Goal: Information Seeking & Learning: Check status

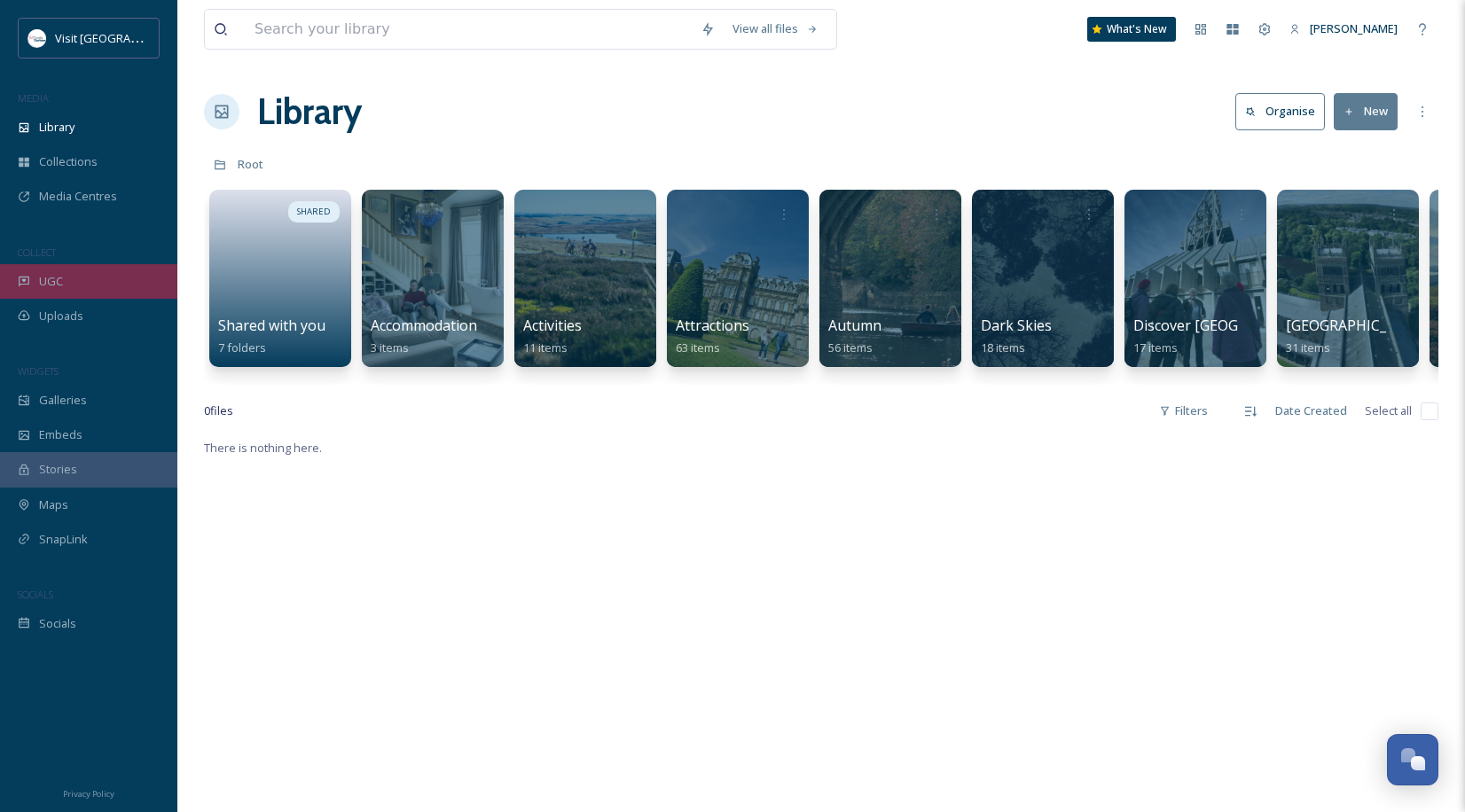
click at [131, 285] on div "UGC" at bounding box center [89, 281] width 178 height 35
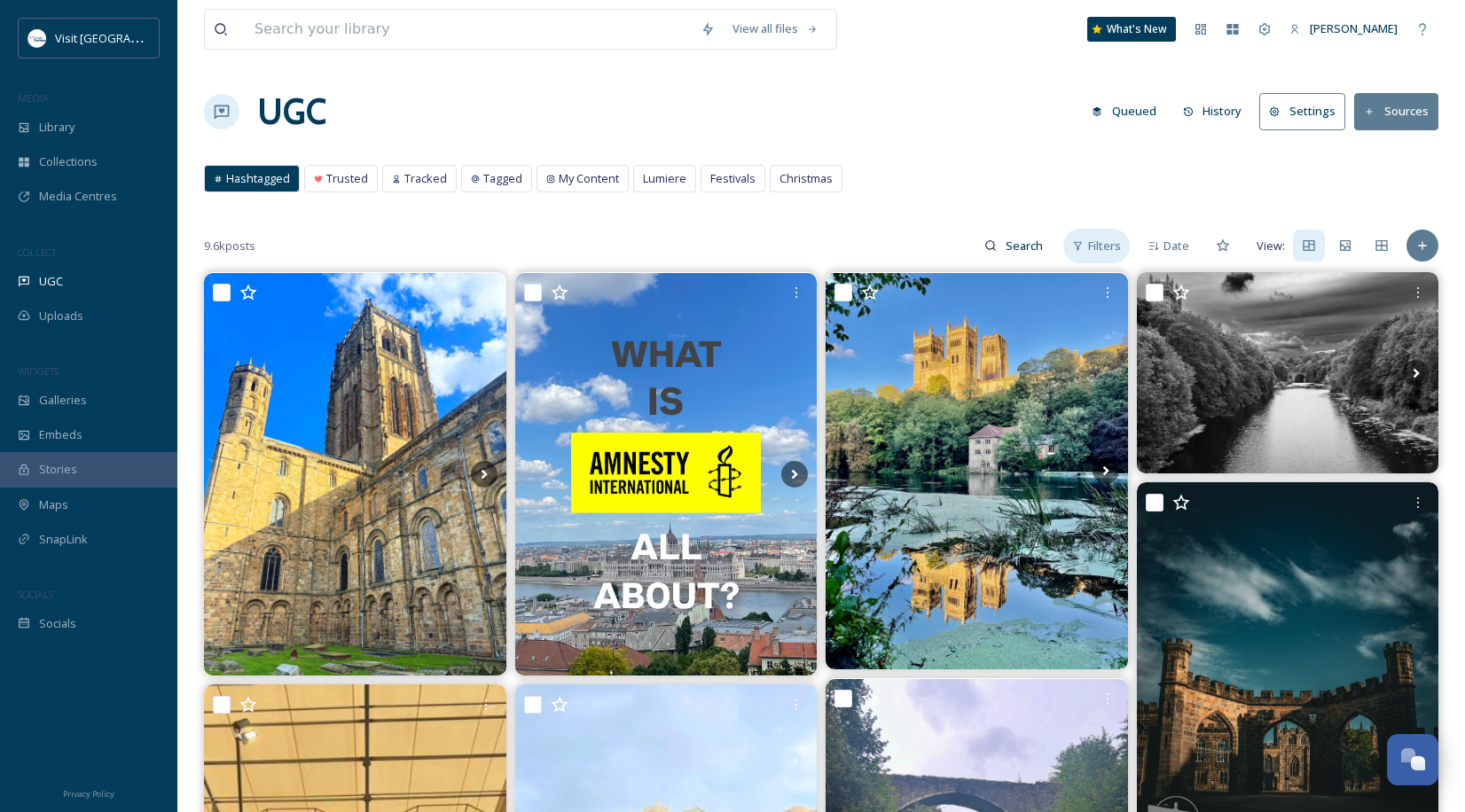
click at [1089, 248] on div "Filters" at bounding box center [1096, 246] width 66 height 35
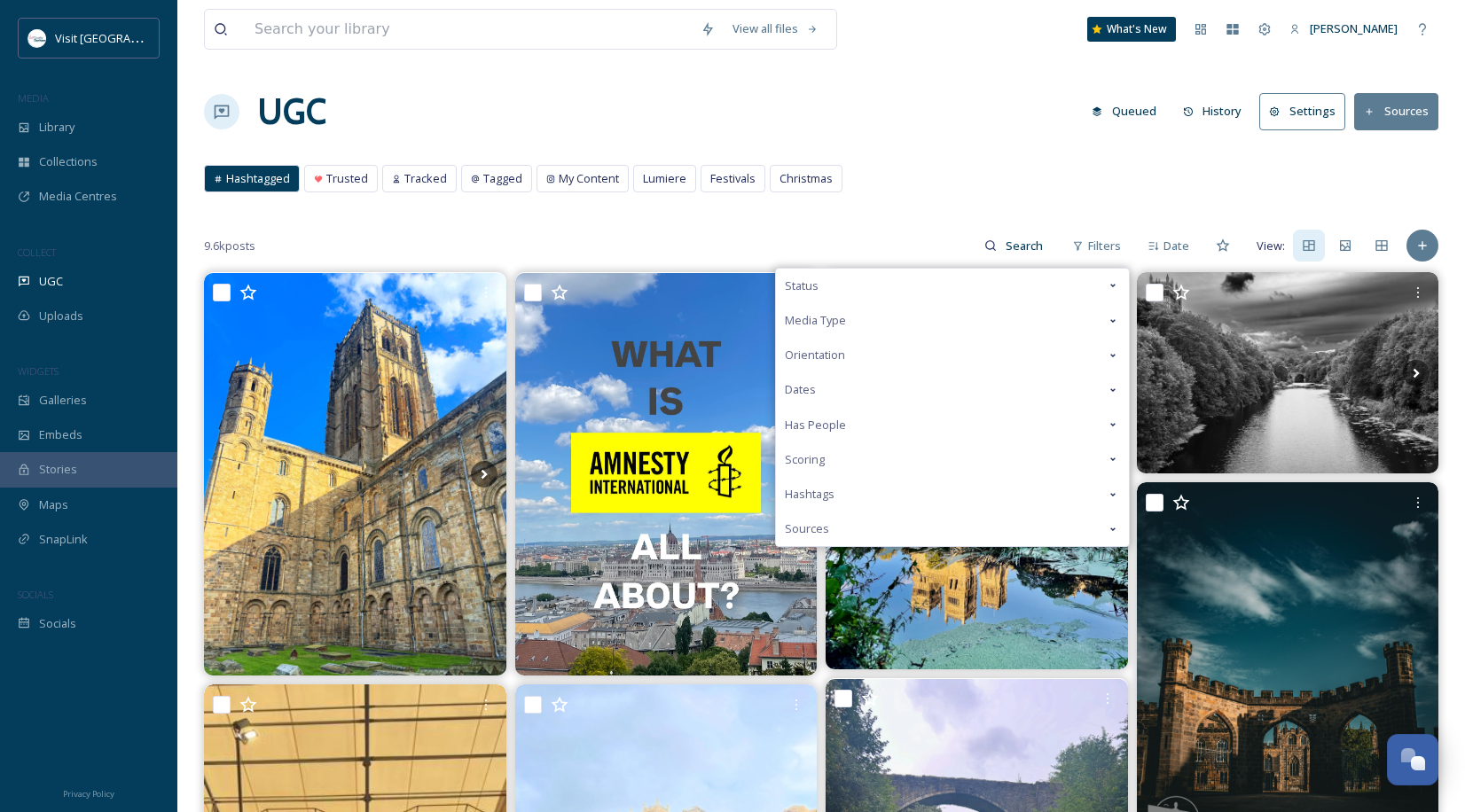
click at [898, 196] on div "Hashtagged Trusted Tracked Tagged My Content Lumiere Festivals Christmas Hashta…" at bounding box center [821, 182] width 1234 height 36
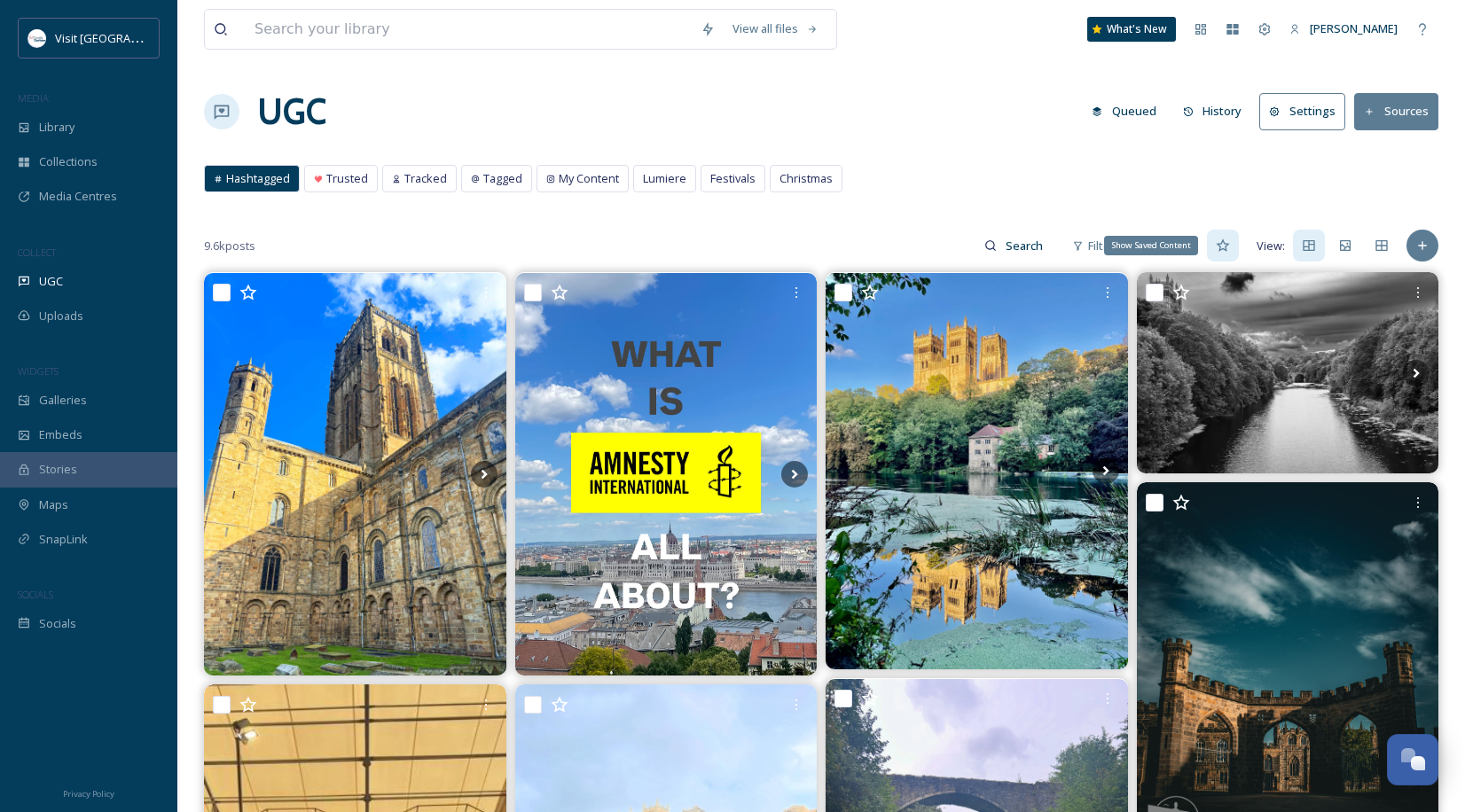
click at [1223, 238] on icon at bounding box center [1223, 245] width 14 height 14
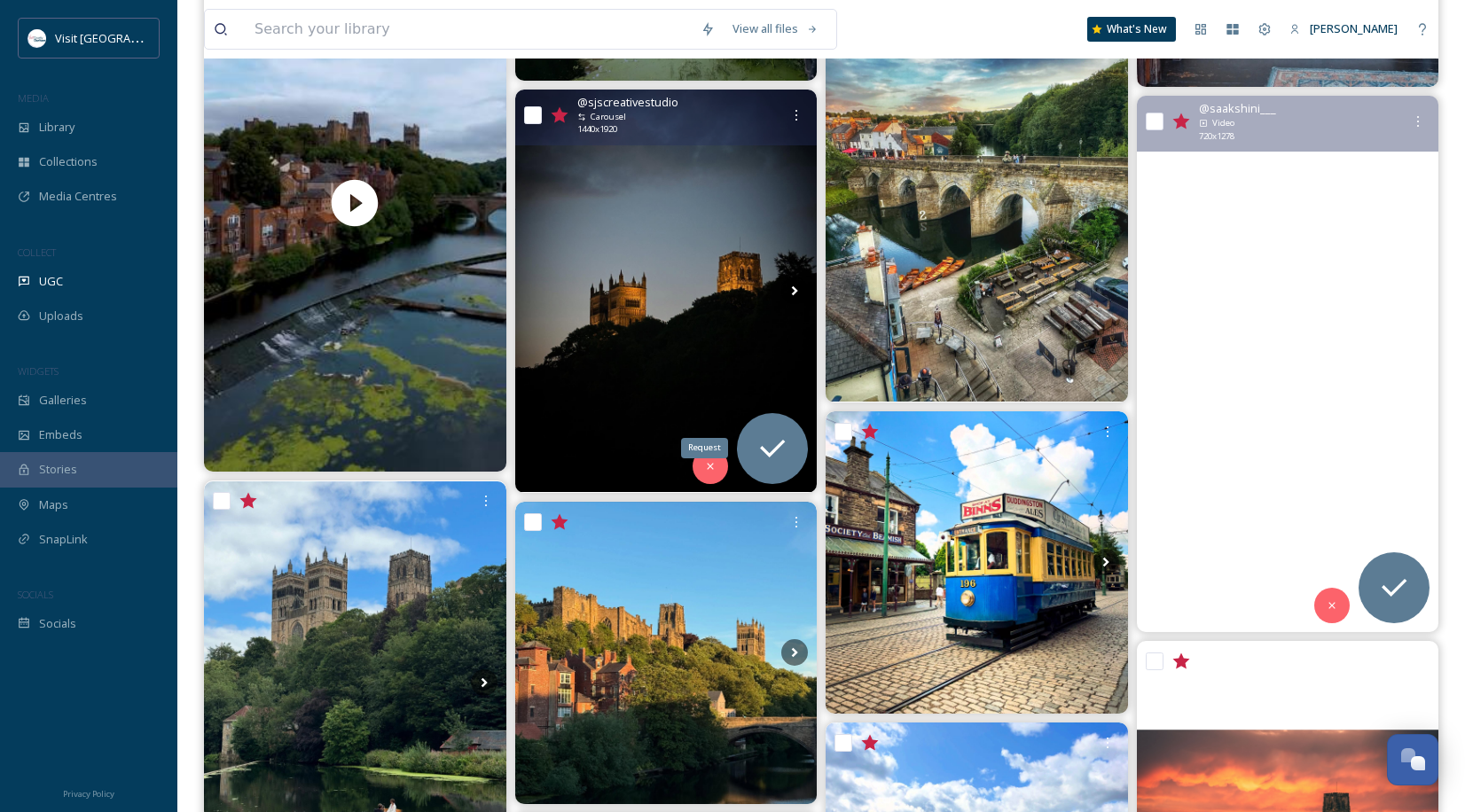
scroll to position [2896, 0]
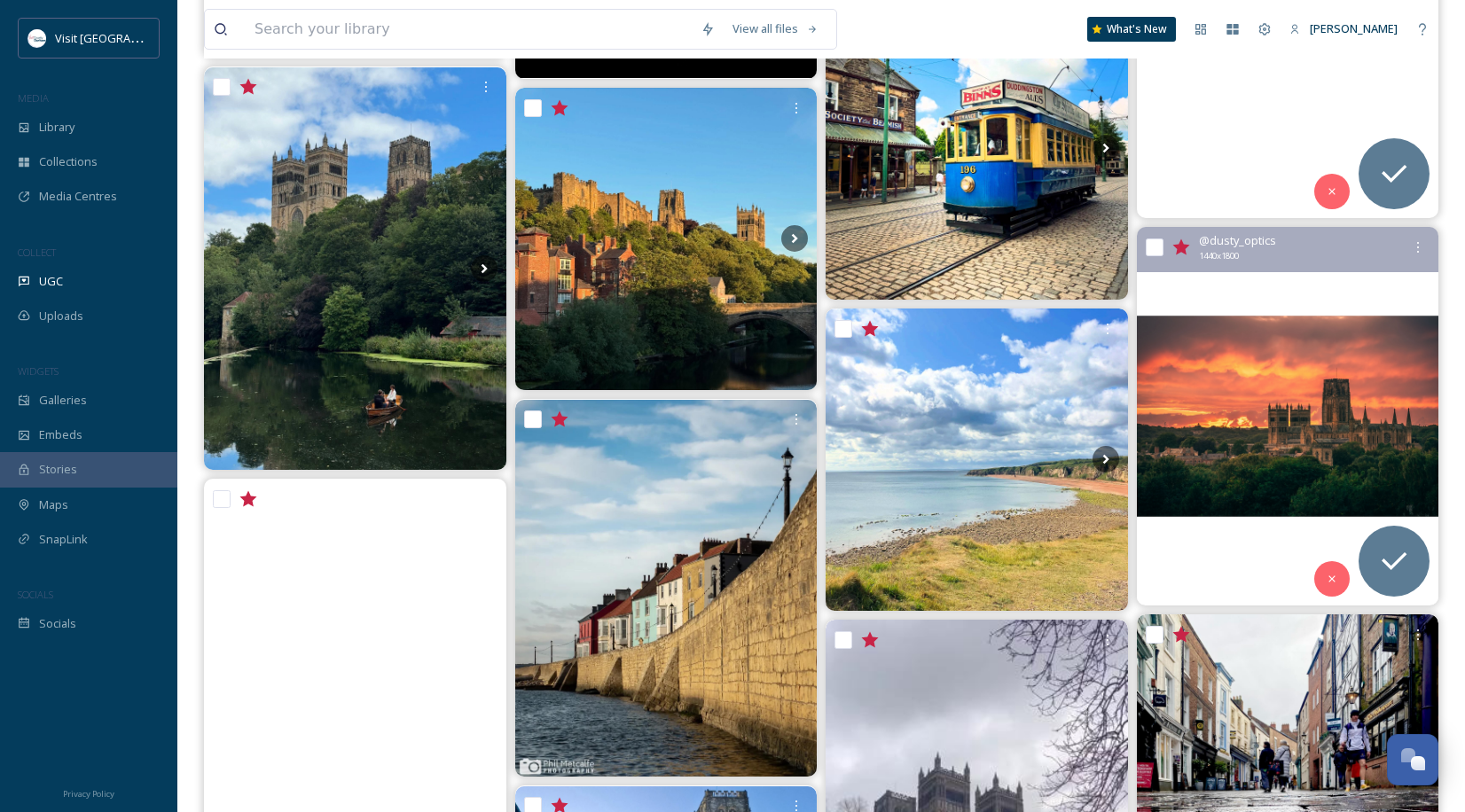
click at [1372, 374] on img at bounding box center [1288, 417] width 303 height 378
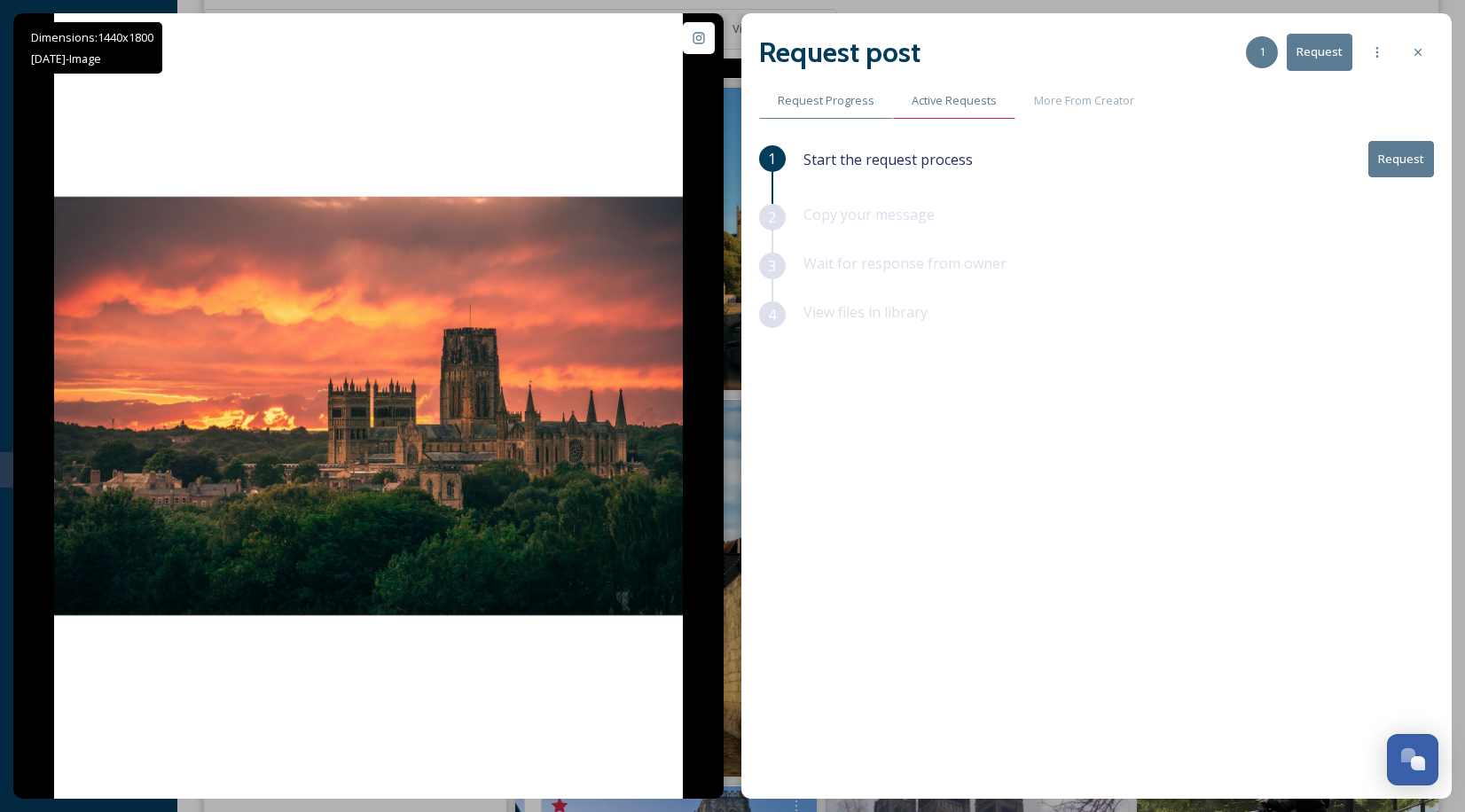
click at [966, 99] on span "Active Requests" at bounding box center [954, 101] width 85 height 17
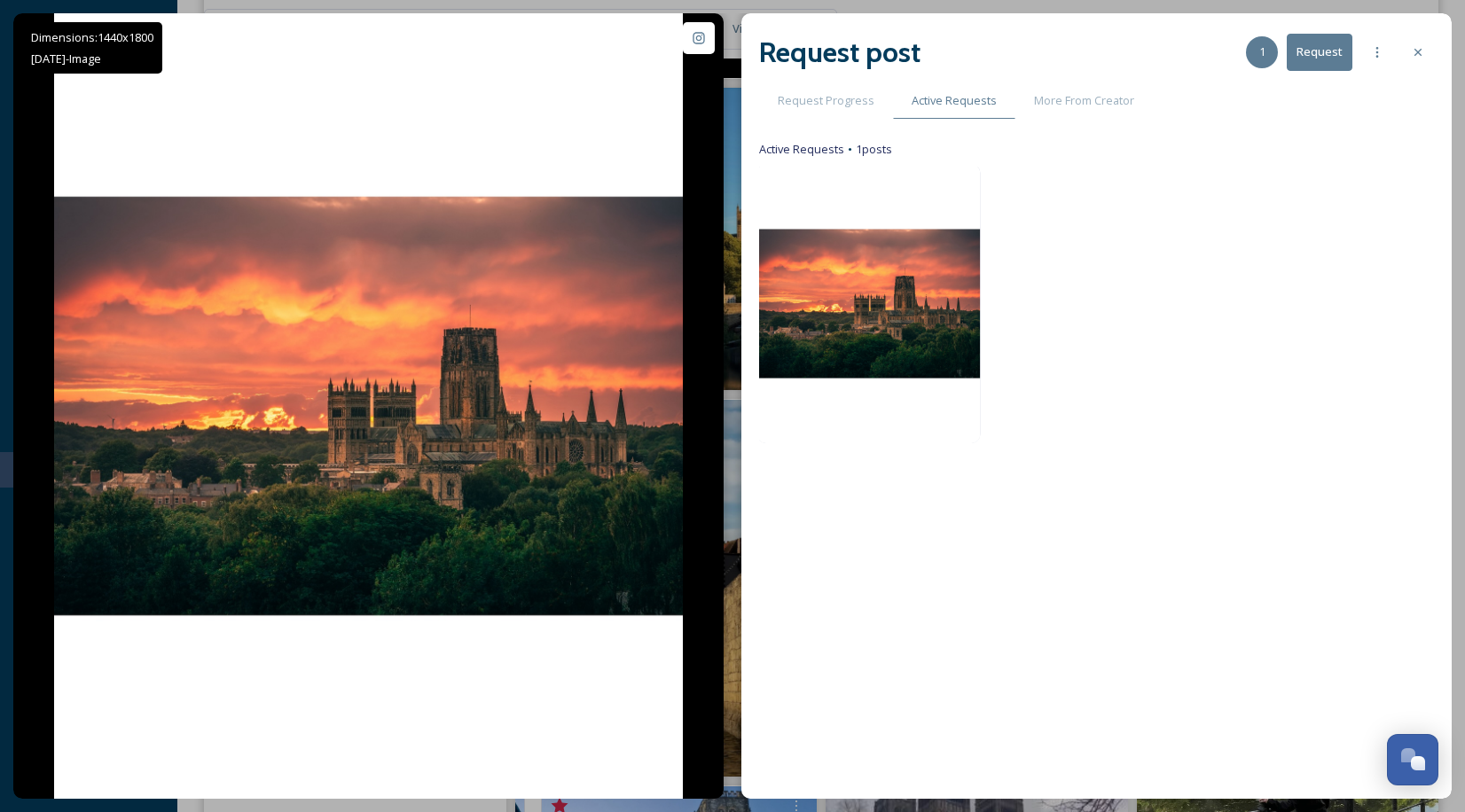
click at [898, 349] on img at bounding box center [868, 302] width 223 height 279
click at [1418, 46] on icon at bounding box center [1418, 52] width 14 height 14
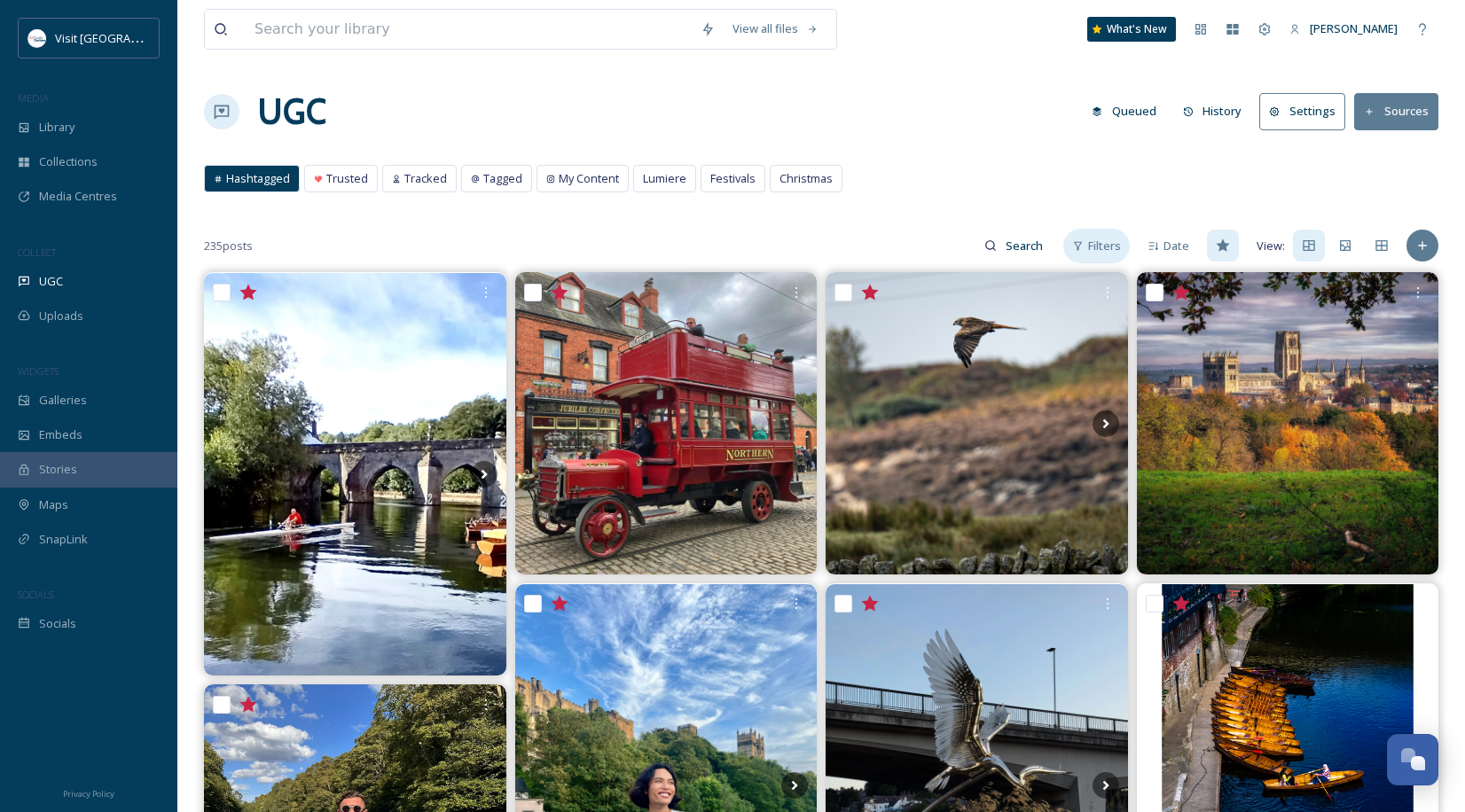
click at [1080, 251] on div "Filters" at bounding box center [1096, 246] width 66 height 35
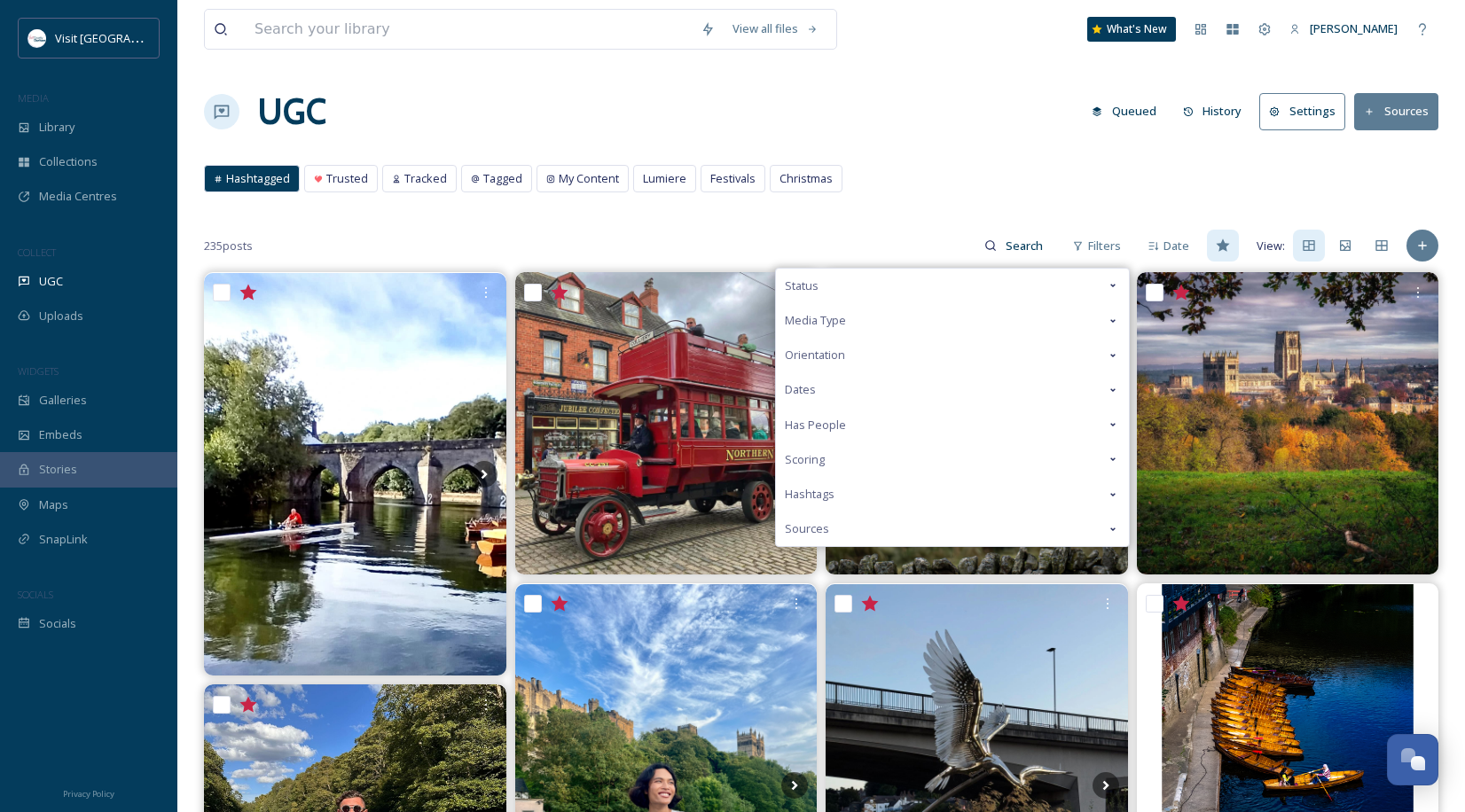
click at [863, 413] on div "Has People" at bounding box center [952, 424] width 353 height 35
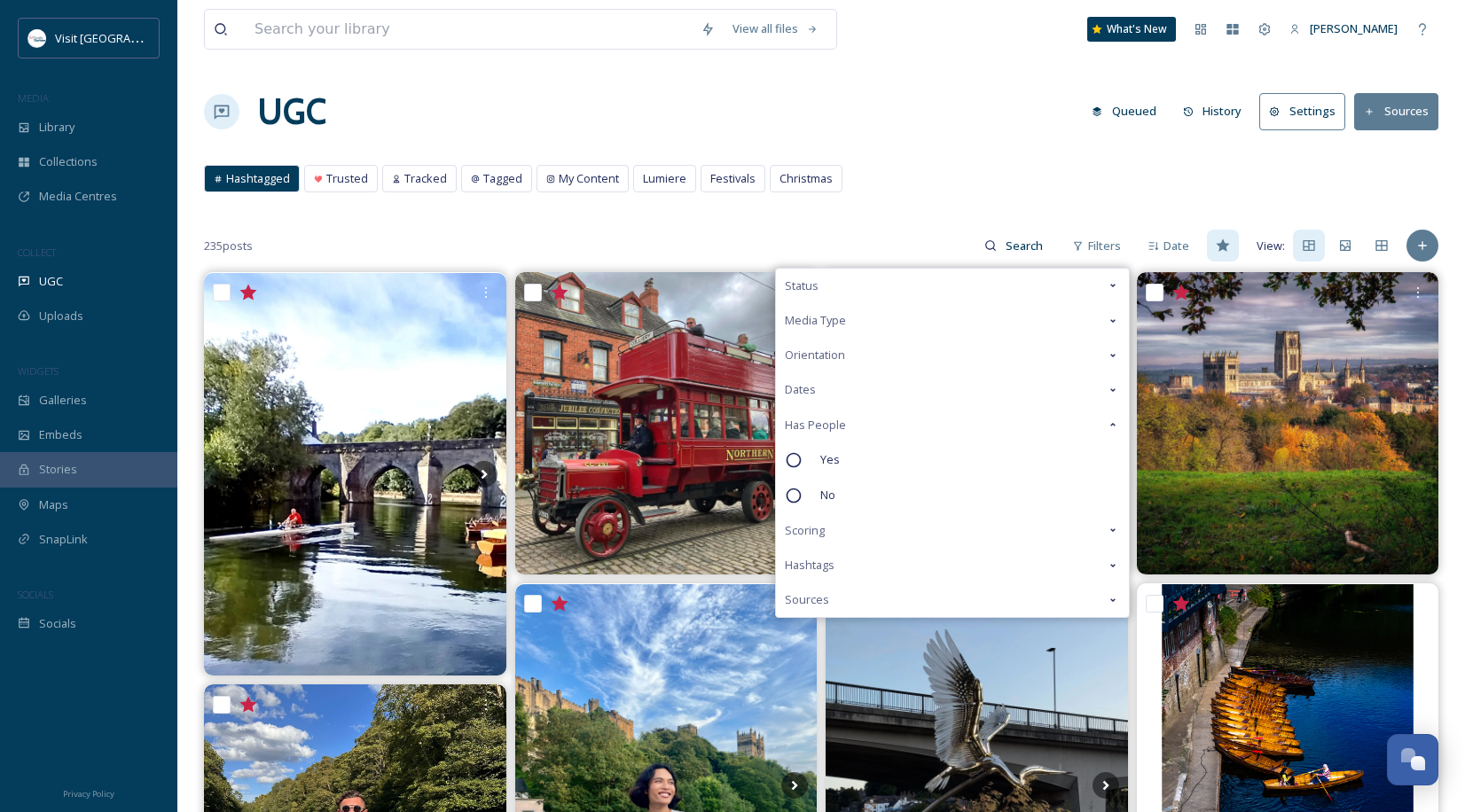
click at [863, 413] on div "Has People" at bounding box center [952, 424] width 353 height 35
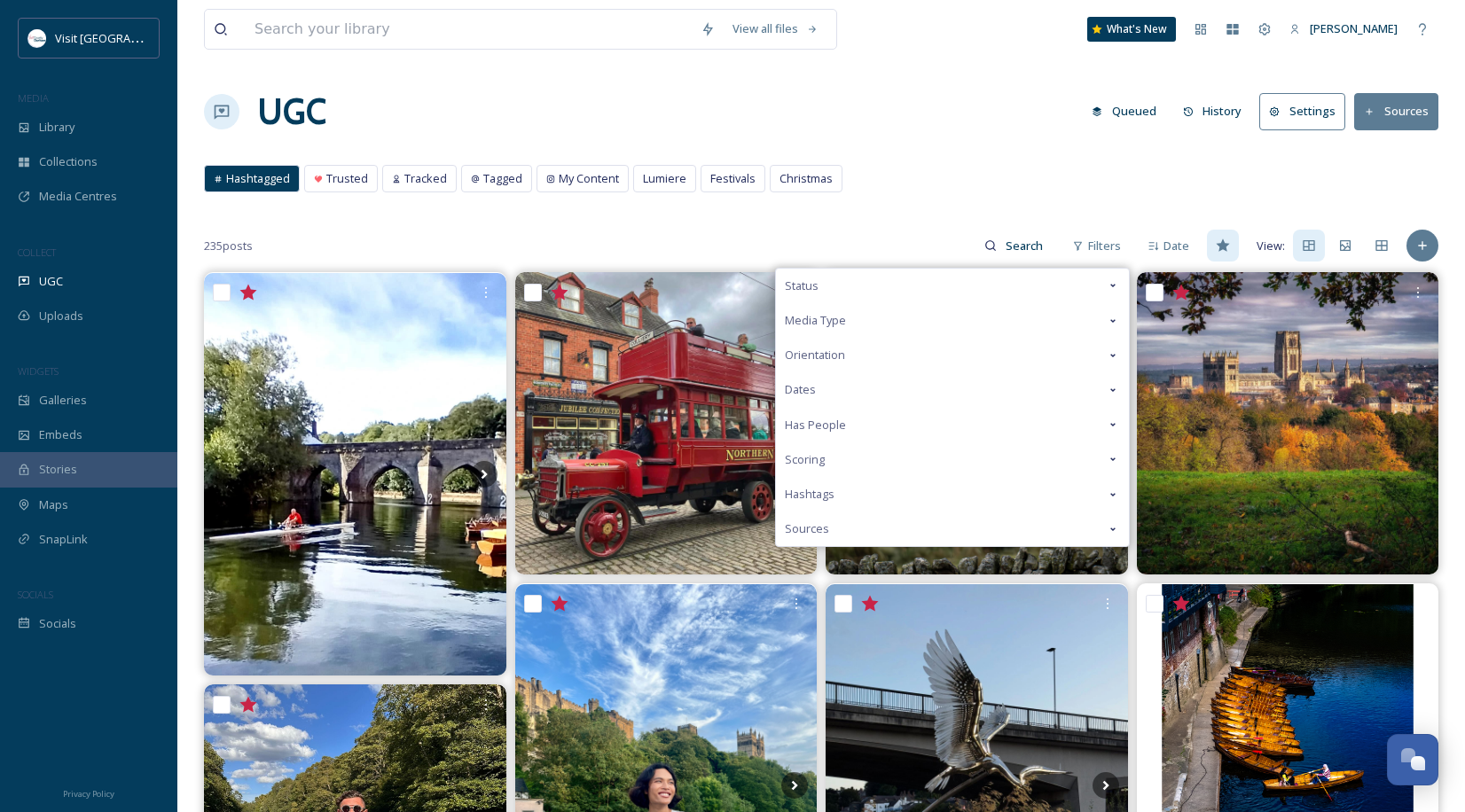
click at [848, 277] on div "Status" at bounding box center [952, 285] width 353 height 35
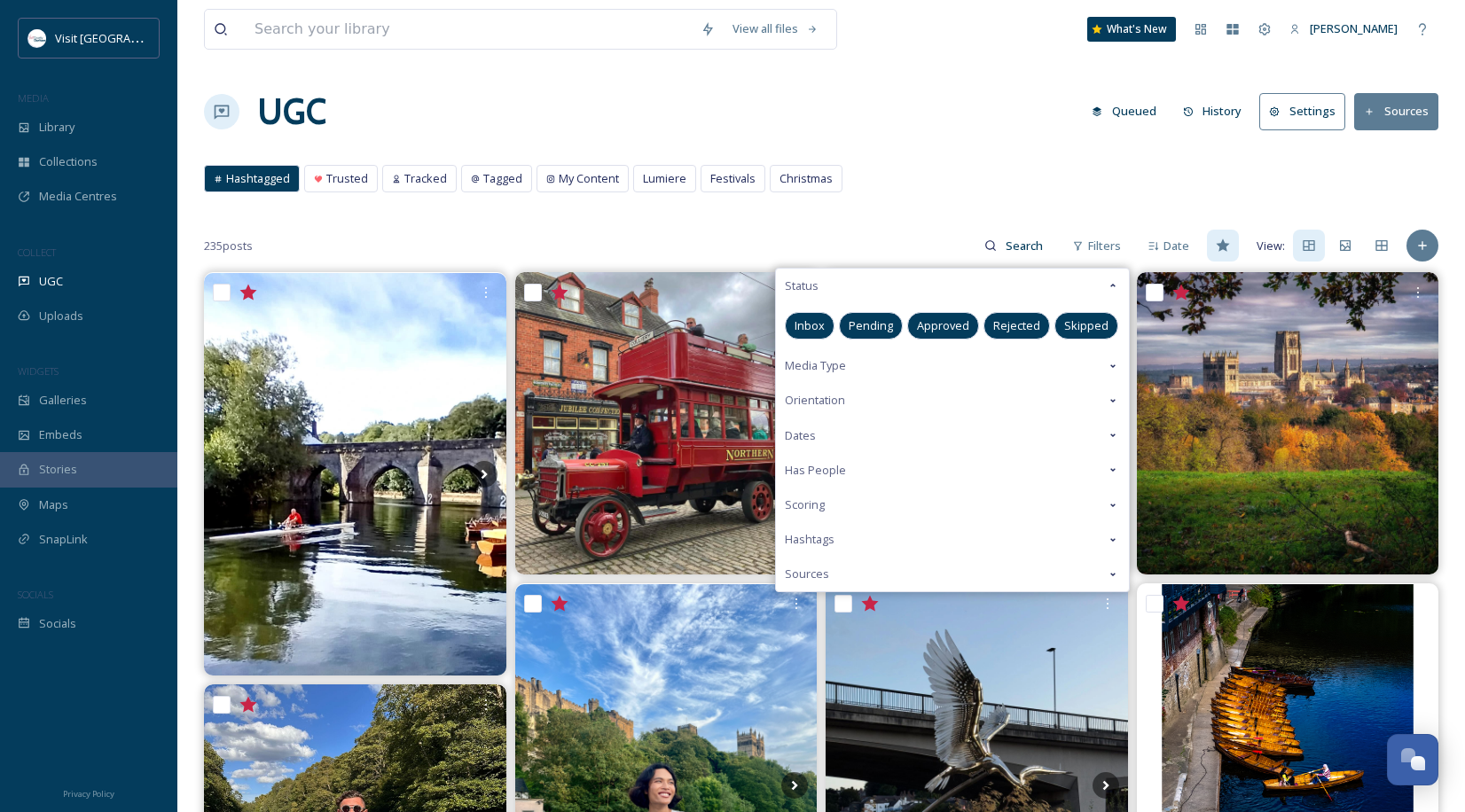
click at [876, 329] on span "Pending" at bounding box center [870, 326] width 44 height 17
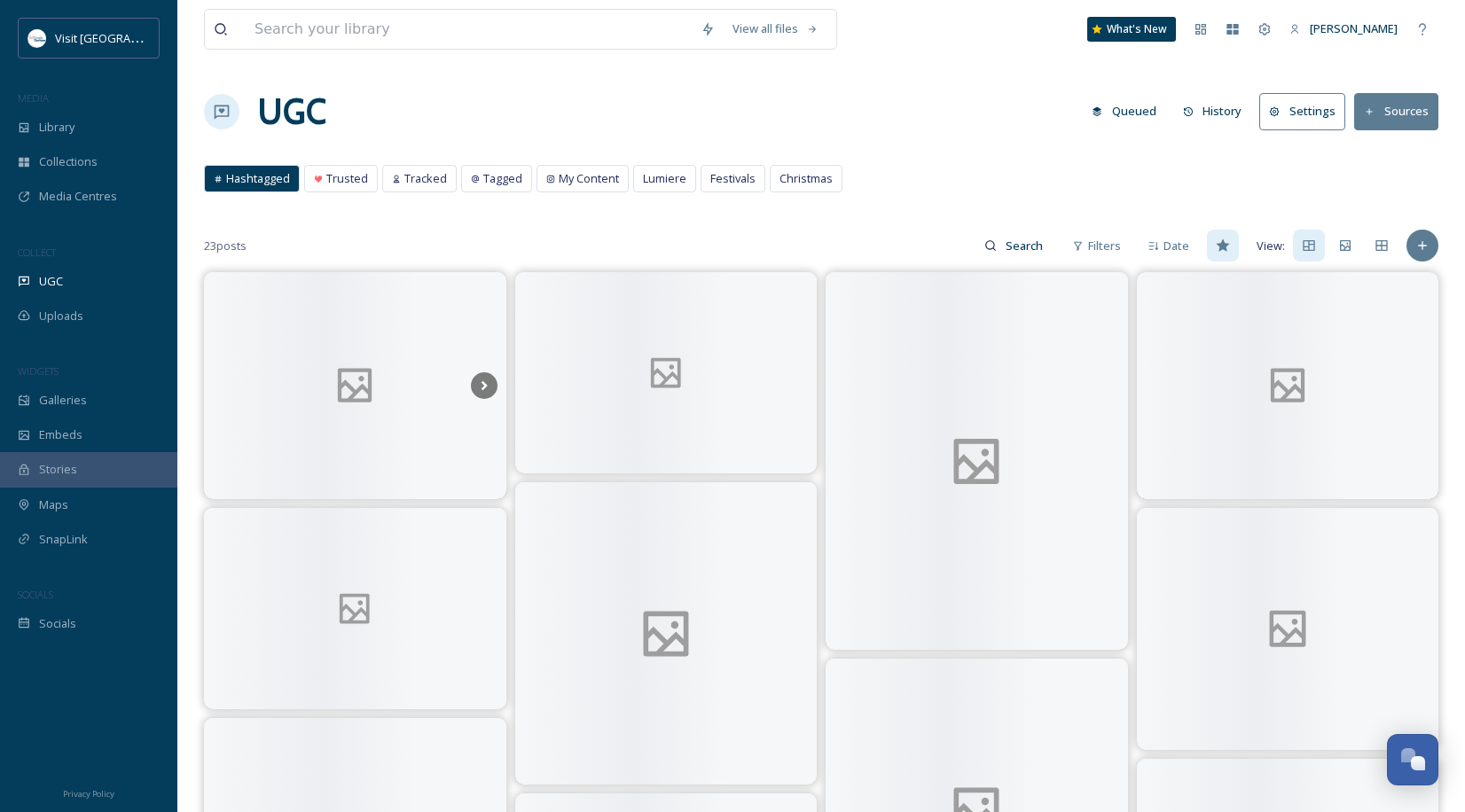
click at [967, 105] on div "UGC Queued History Settings Sources" at bounding box center [821, 112] width 1234 height 53
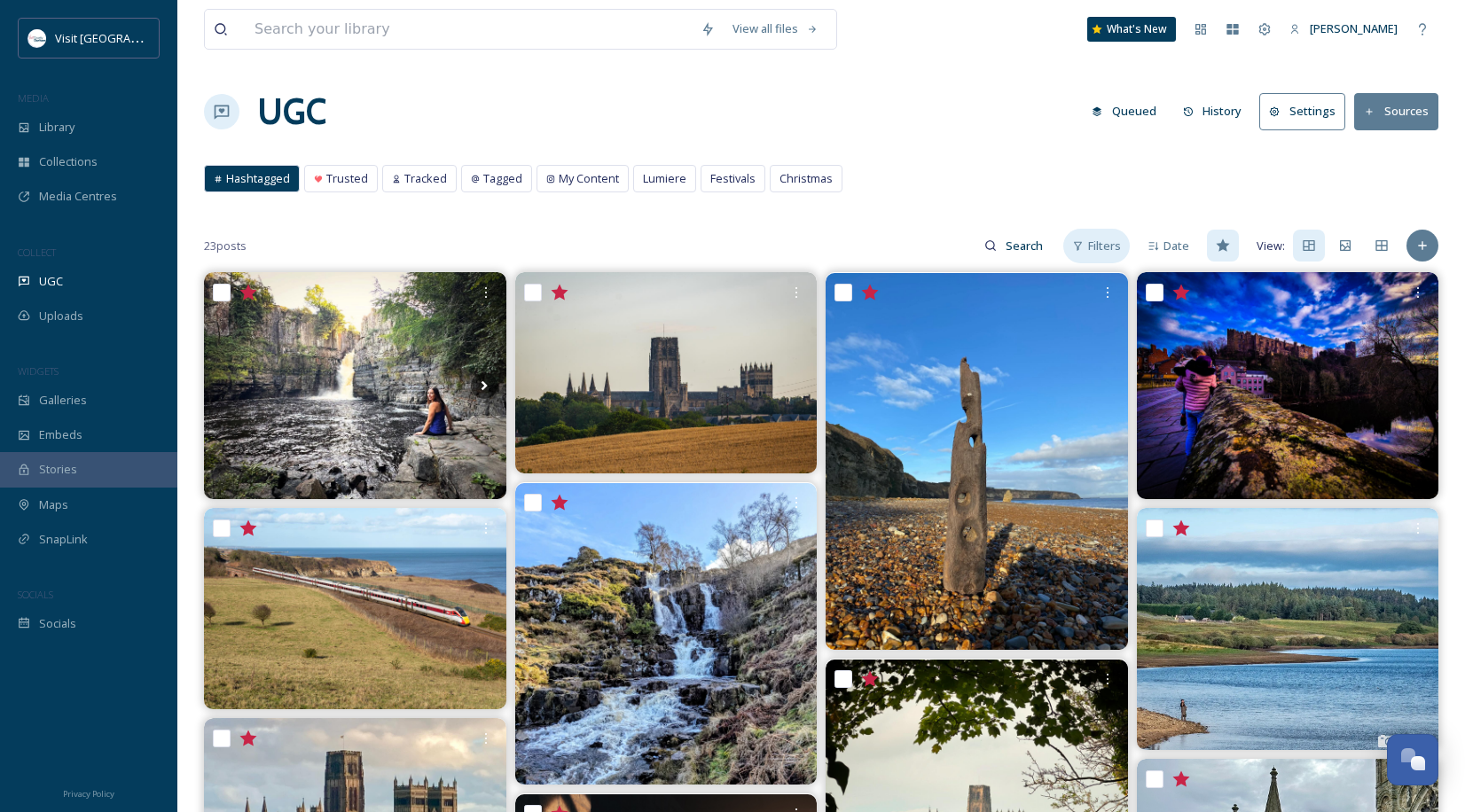
click at [1094, 256] on div "Filters" at bounding box center [1096, 246] width 66 height 35
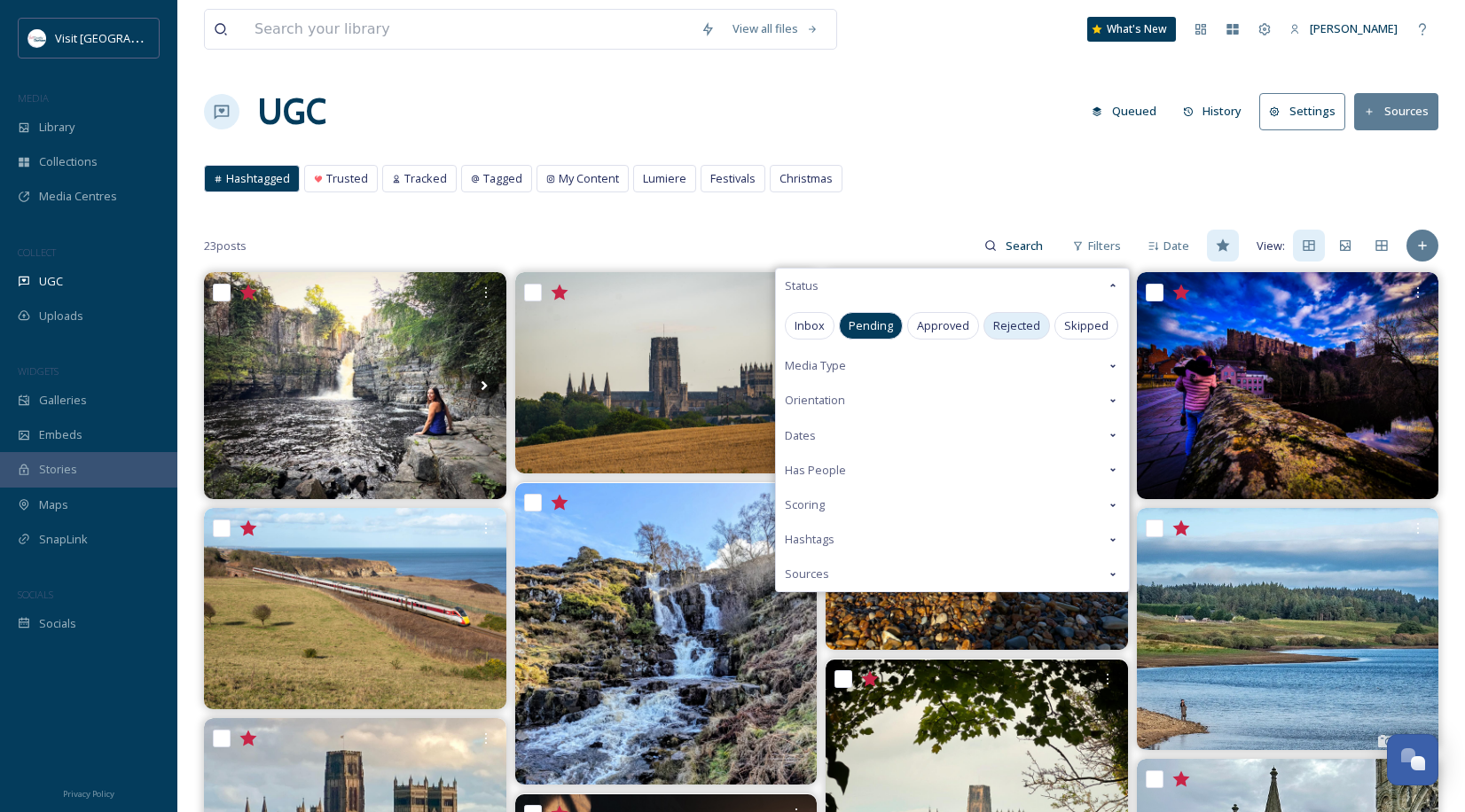
click at [1010, 334] on span "Rejected" at bounding box center [1017, 326] width 47 height 17
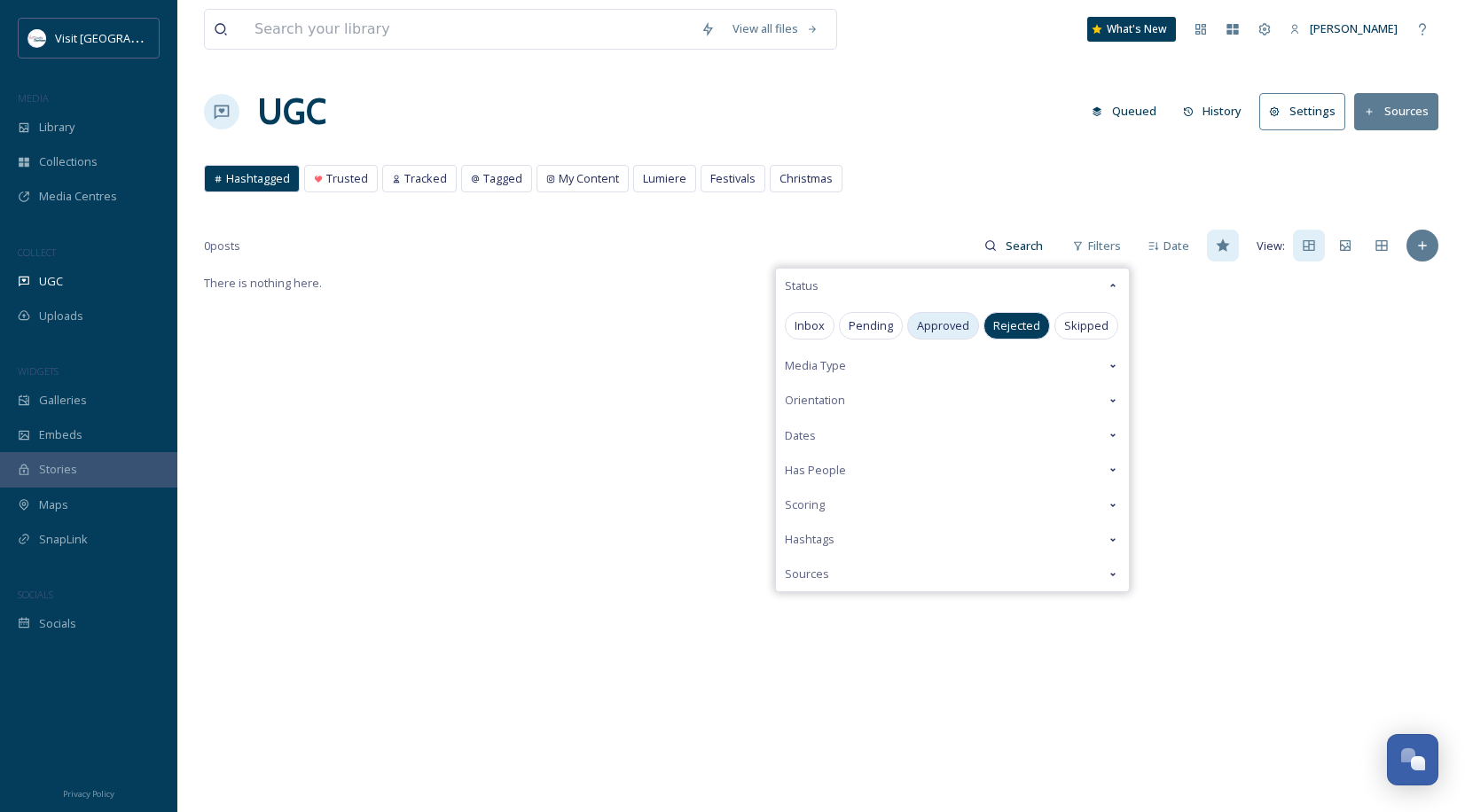
click at [930, 326] on span "Approved" at bounding box center [943, 326] width 52 height 17
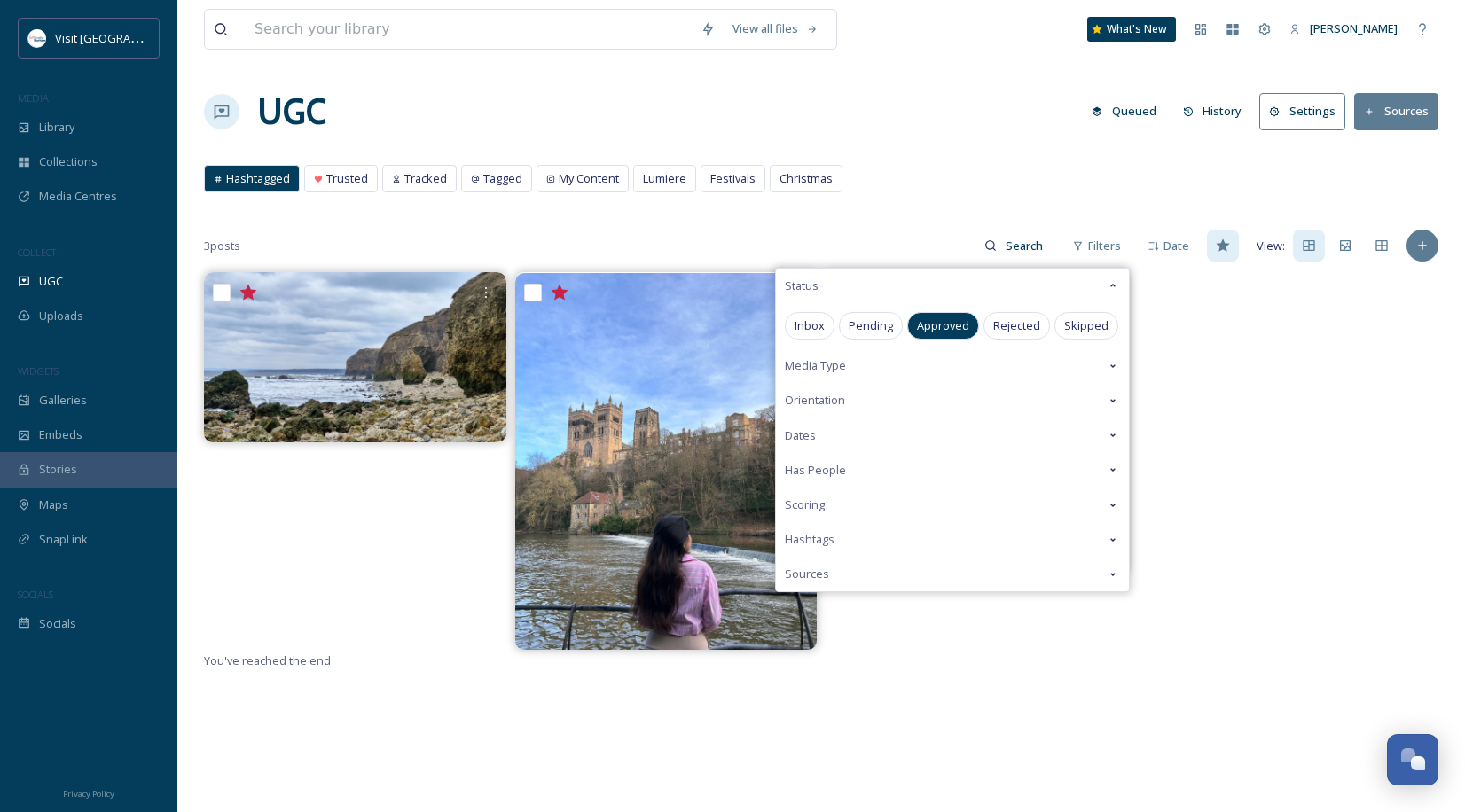
click at [951, 137] on div "UGC Queued History Settings Sources" at bounding box center [821, 112] width 1234 height 53
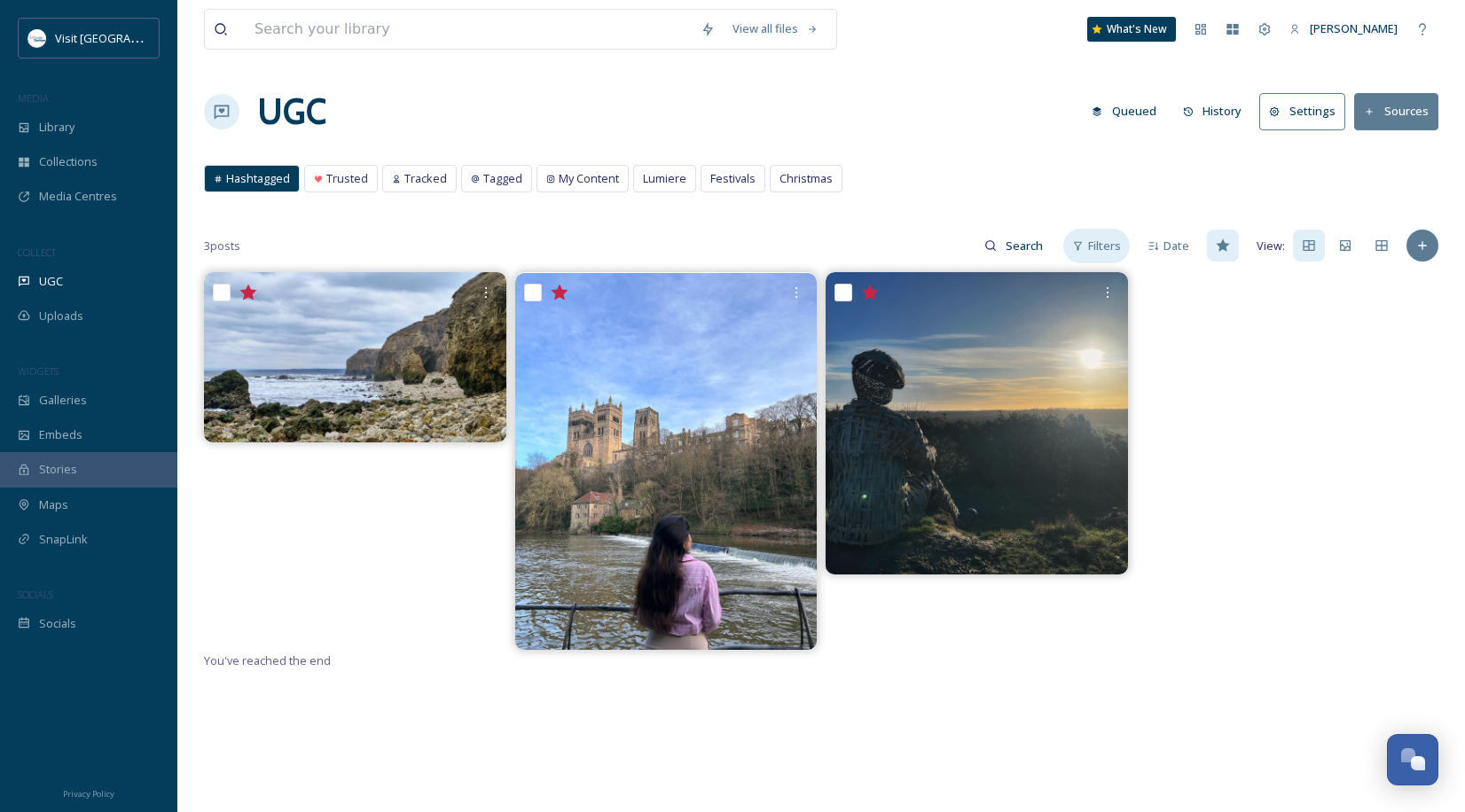
click at [1110, 256] on div "Filters" at bounding box center [1096, 246] width 66 height 35
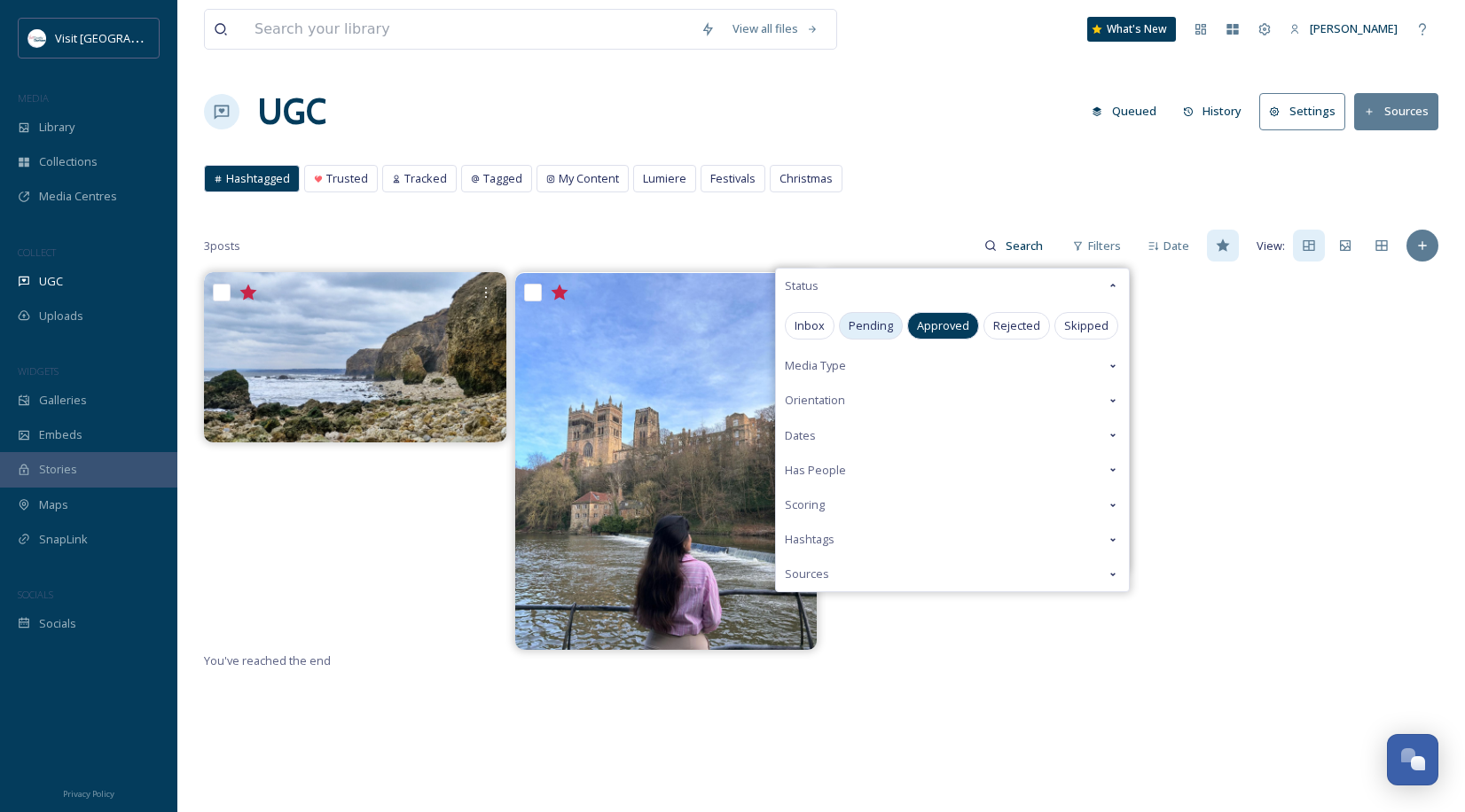
click at [863, 328] on span "Pending" at bounding box center [870, 326] width 44 height 17
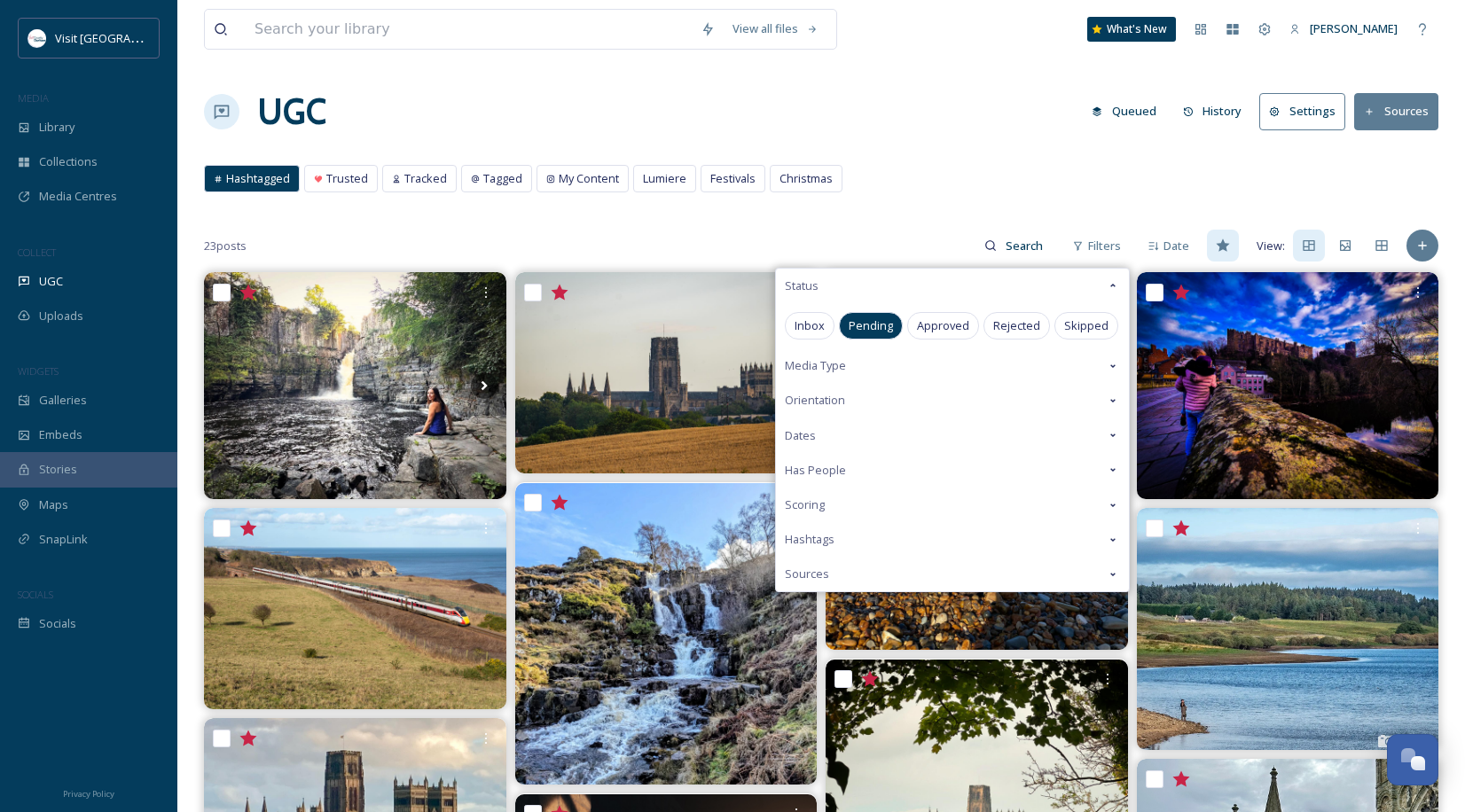
click at [953, 136] on div "UGC Queued History Settings Sources" at bounding box center [821, 112] width 1234 height 53
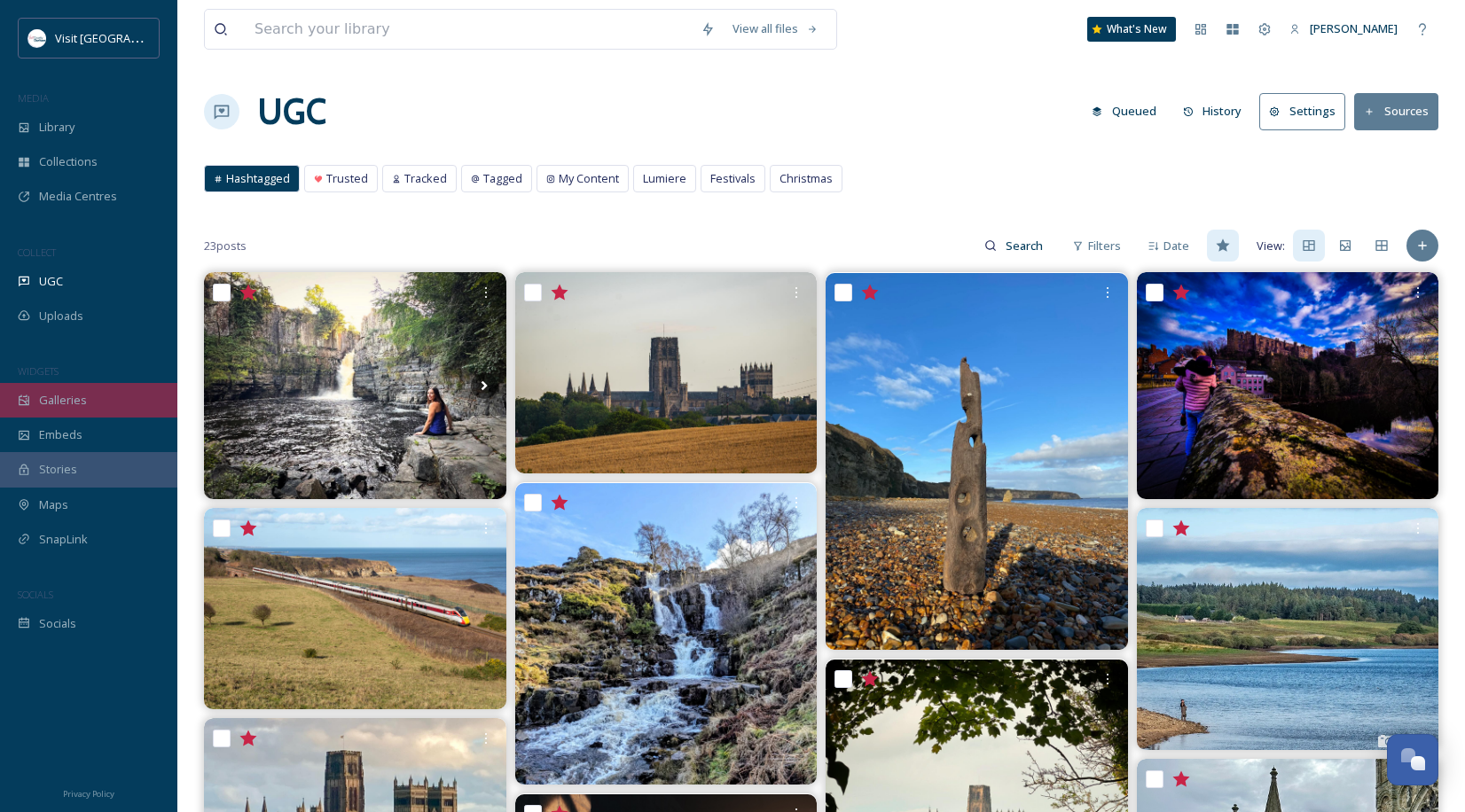
click at [127, 393] on div "Galleries" at bounding box center [89, 400] width 178 height 35
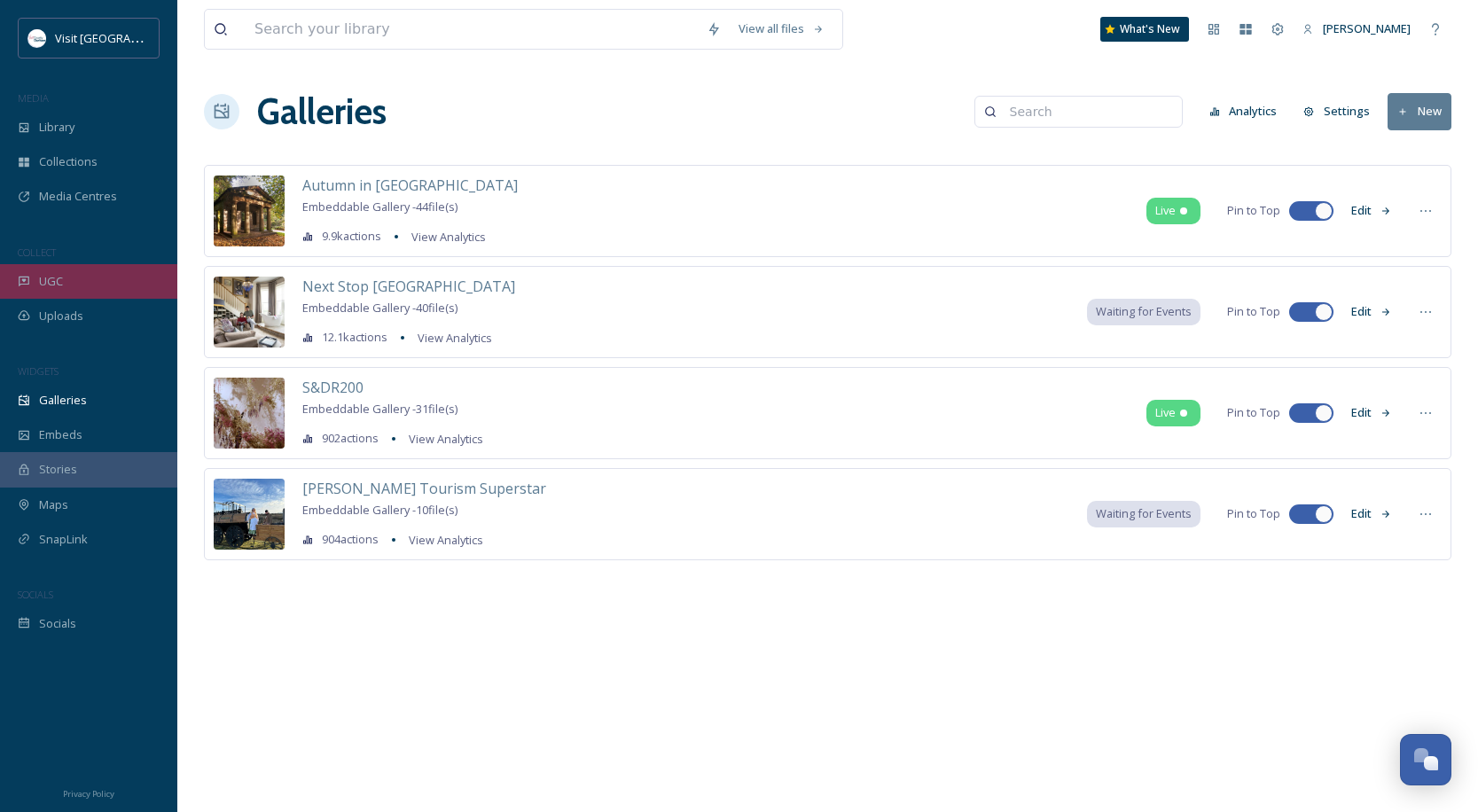
click at [87, 288] on div "UGC" at bounding box center [89, 281] width 178 height 35
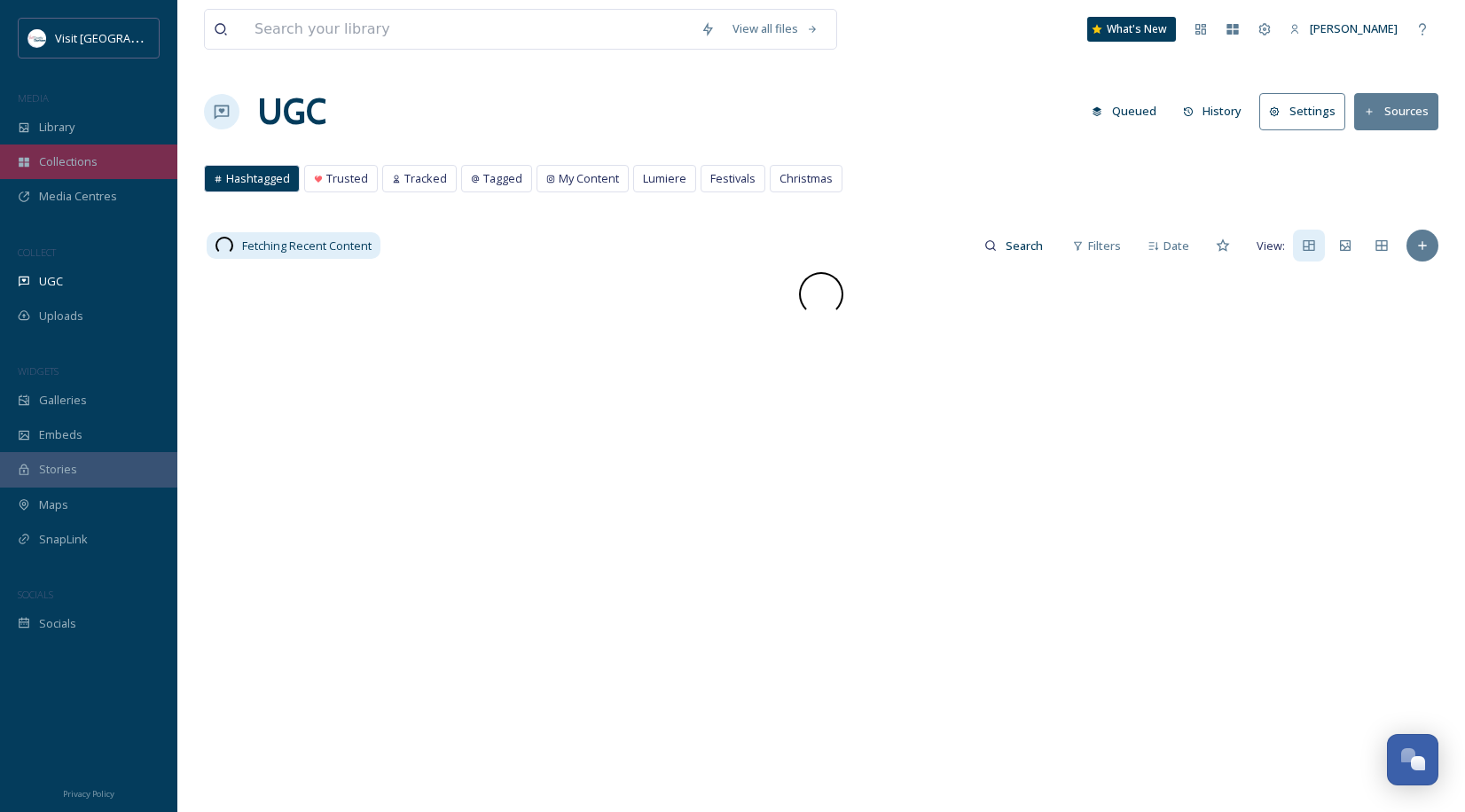
click at [111, 160] on div "Collections" at bounding box center [89, 162] width 178 height 35
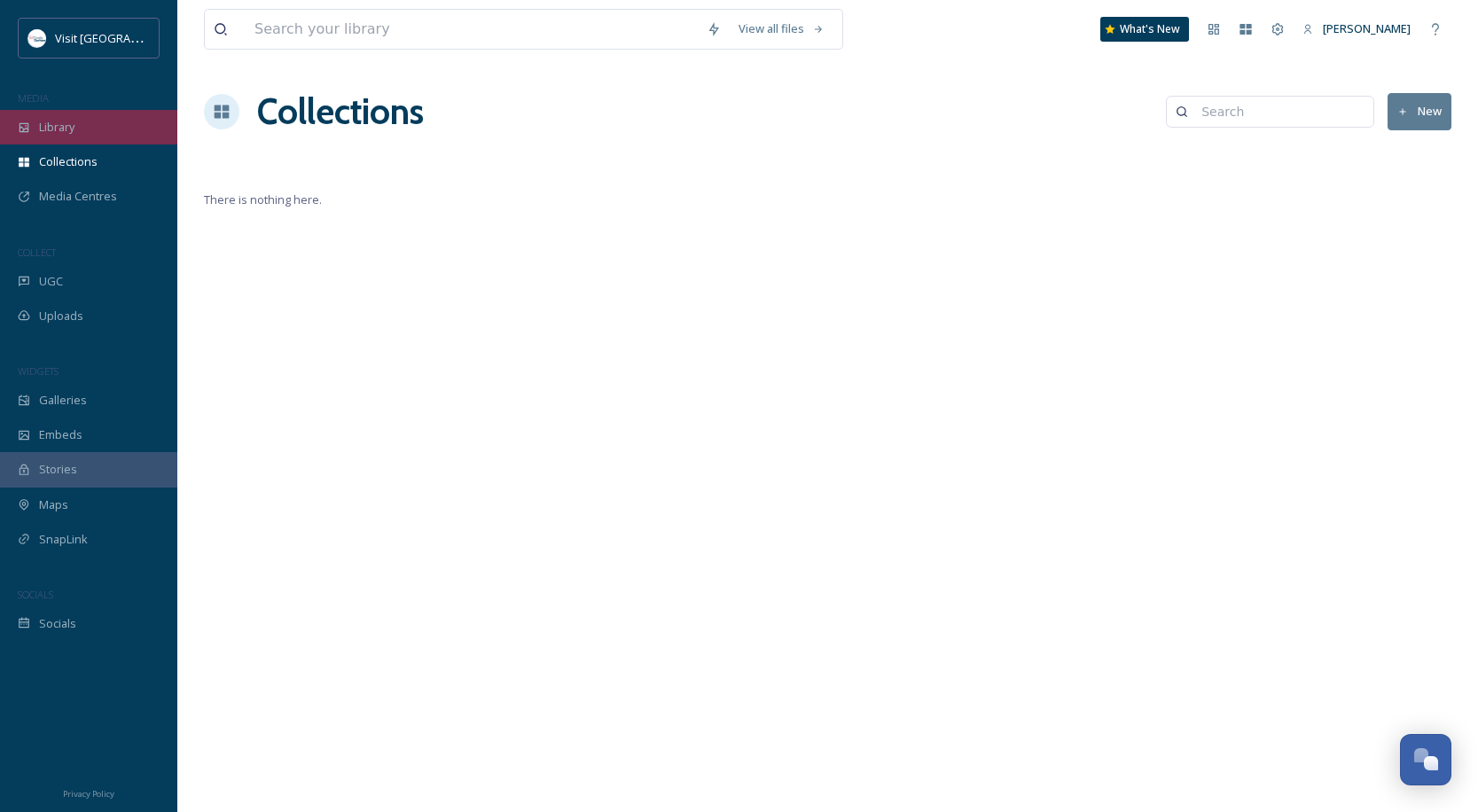
click at [135, 132] on div "Library" at bounding box center [89, 127] width 178 height 35
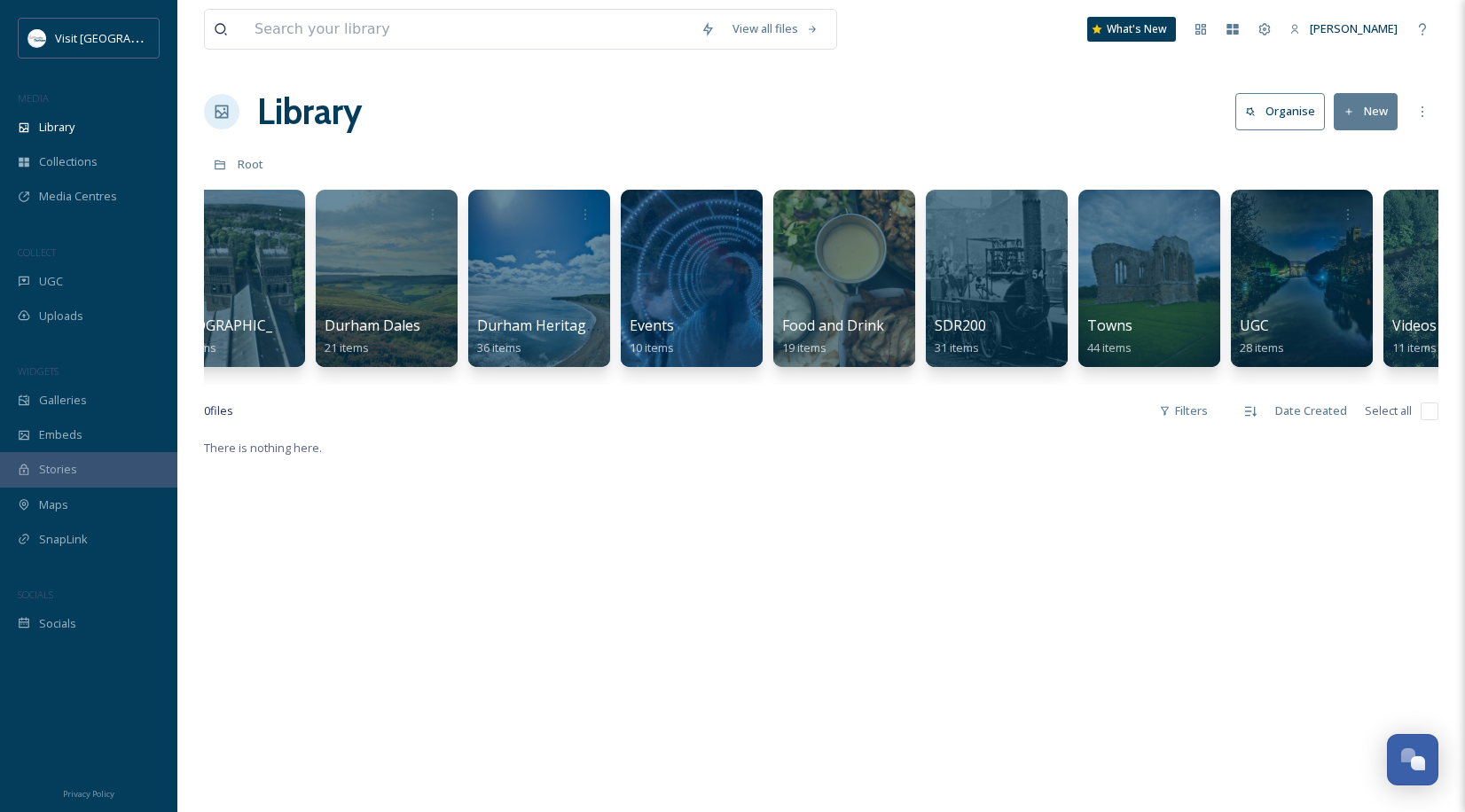
scroll to position [0, 1206]
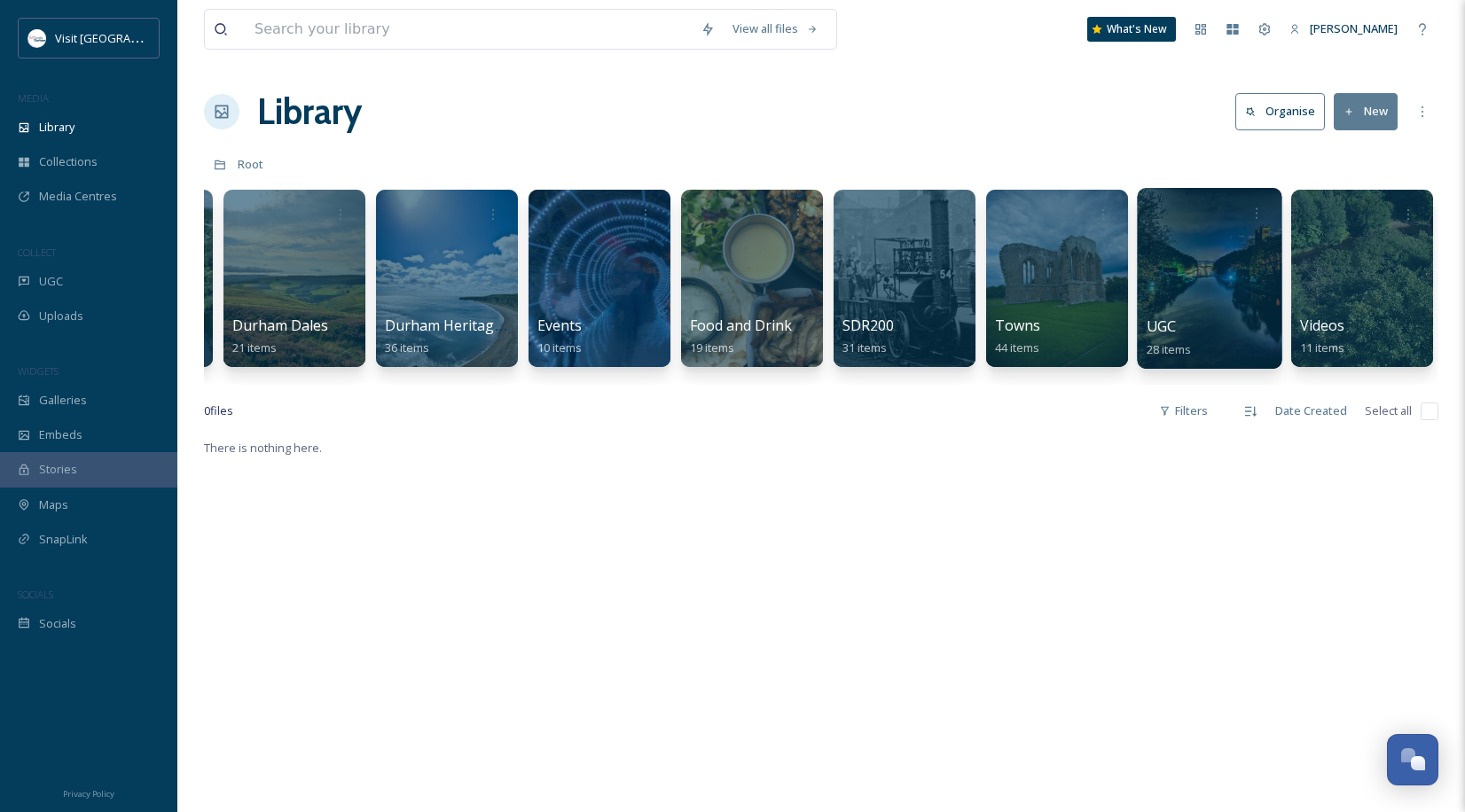
click at [1246, 302] on div at bounding box center [1209, 278] width 145 height 181
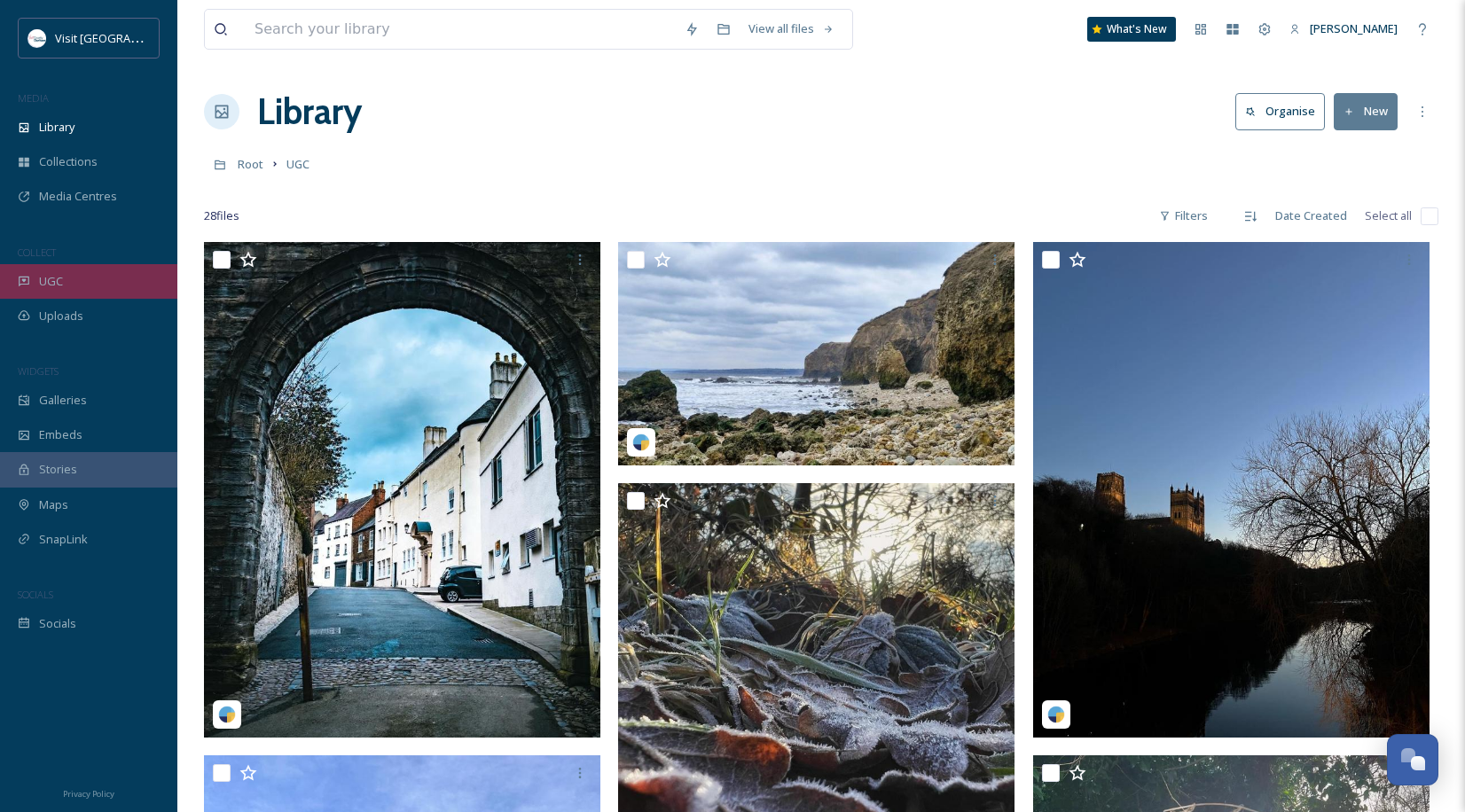
click at [121, 274] on div "UGC" at bounding box center [89, 281] width 178 height 35
